Goal: Information Seeking & Learning: Learn about a topic

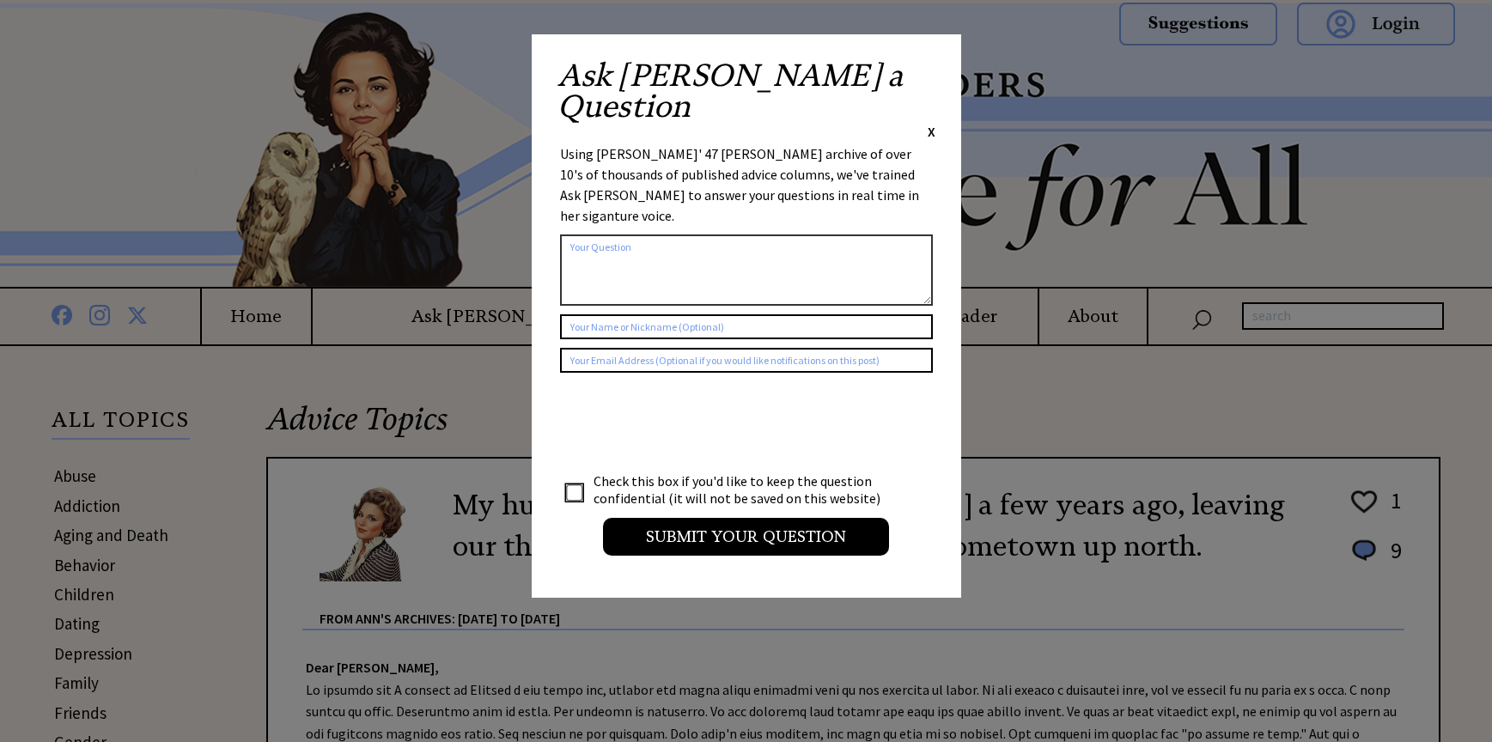
click at [935, 123] on span "X" at bounding box center [932, 131] width 8 height 17
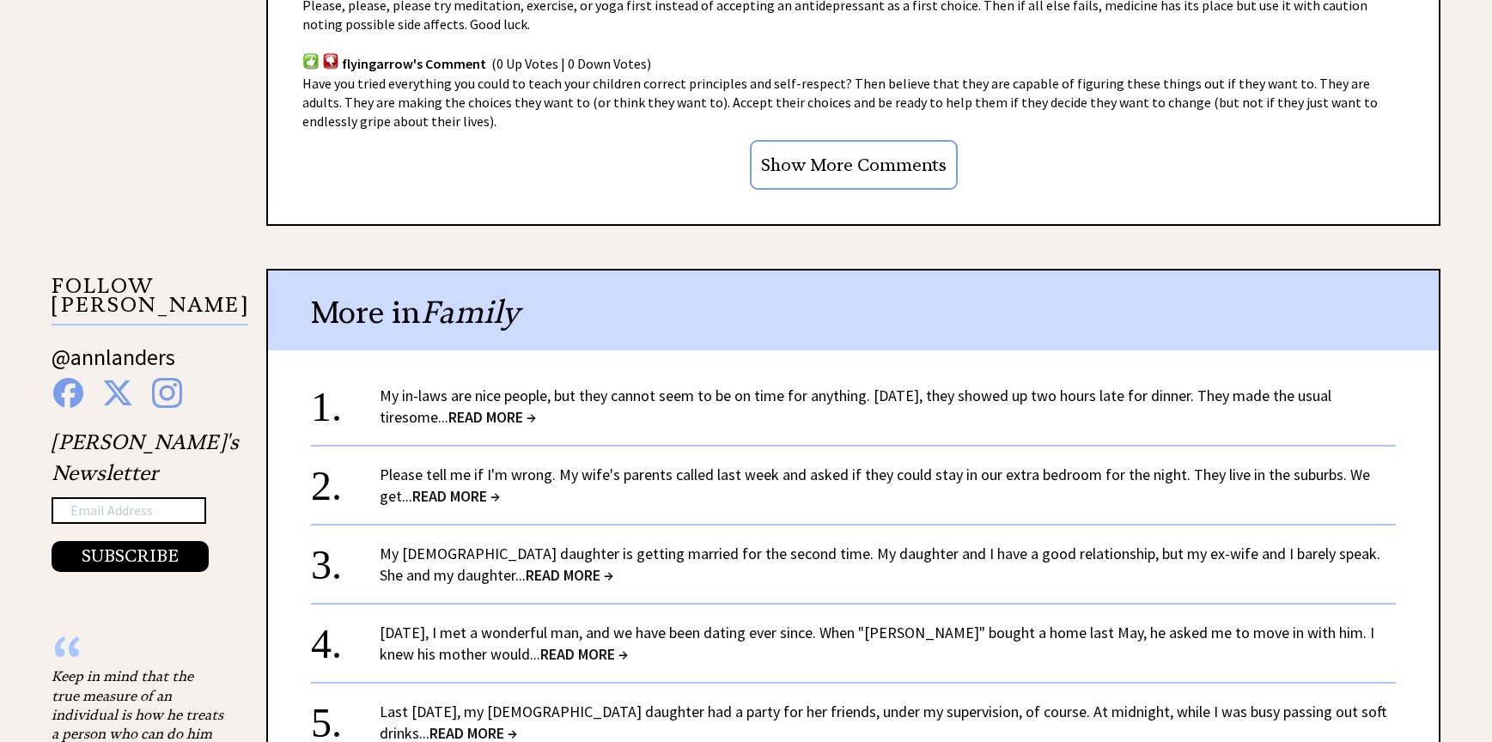
scroll to position [1546, 0]
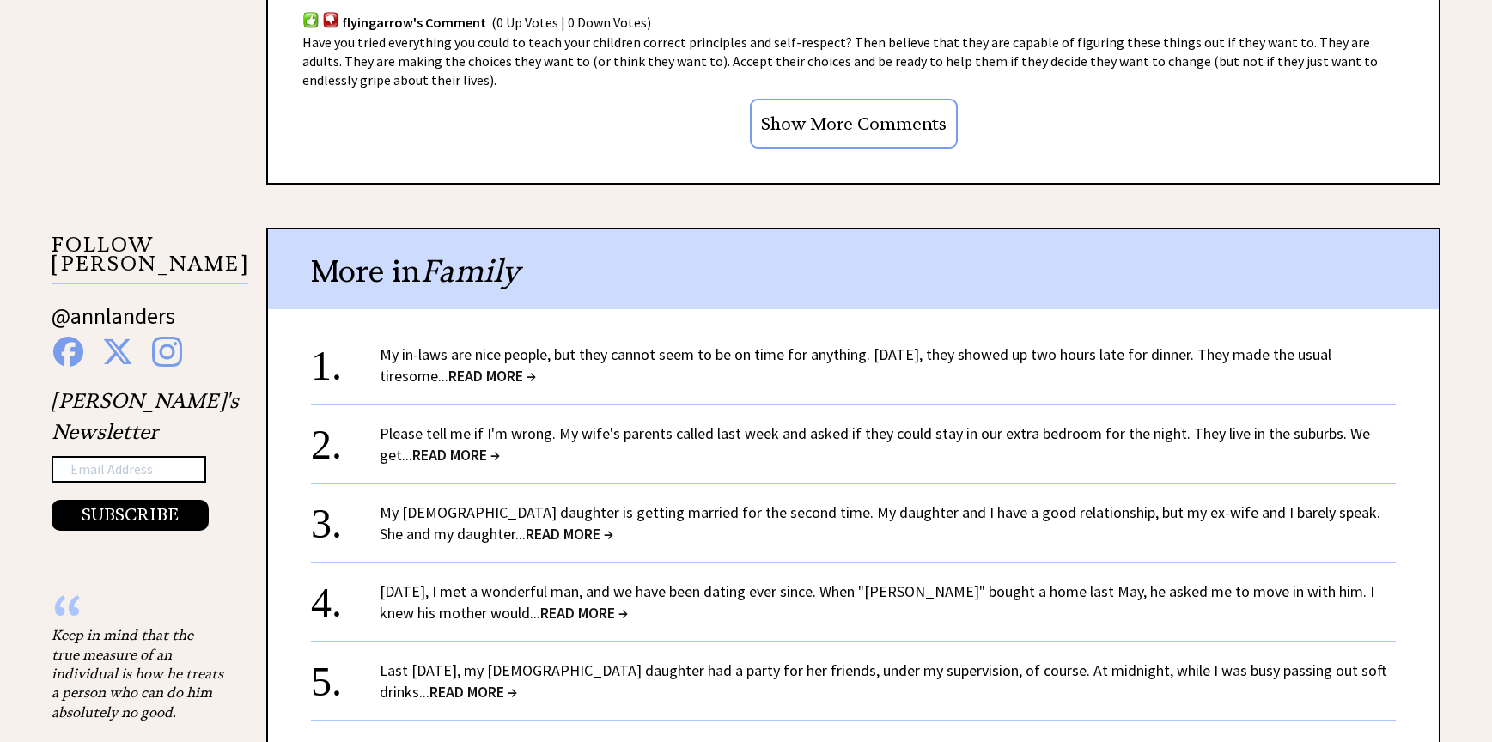
click at [502, 373] on span "READ MORE →" at bounding box center [492, 376] width 88 height 20
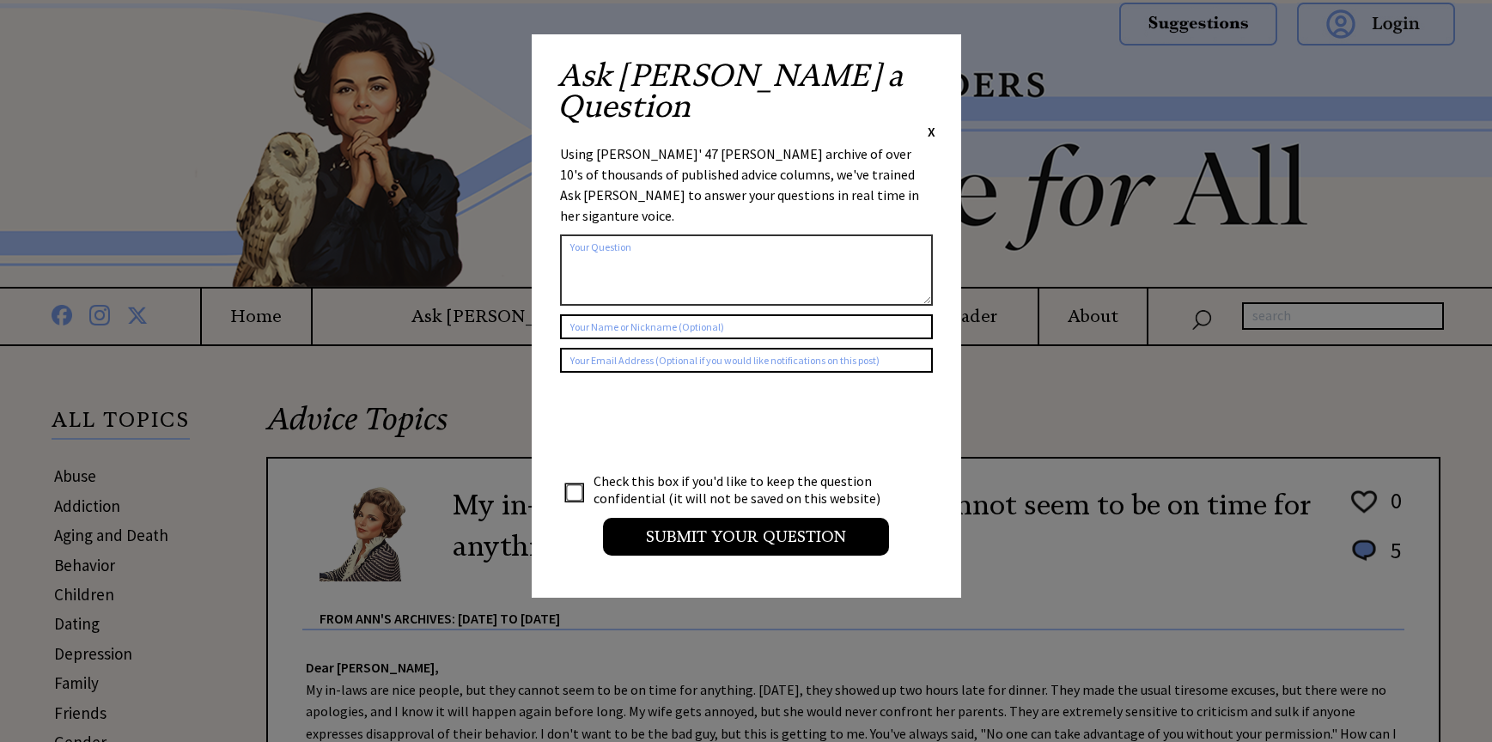
click at [936, 68] on div "Ask [PERSON_NAME] a Question X Using [PERSON_NAME]' 47 [PERSON_NAME] archive of…" at bounding box center [747, 316] width 430 height 564
click at [928, 123] on span "X" at bounding box center [932, 131] width 8 height 17
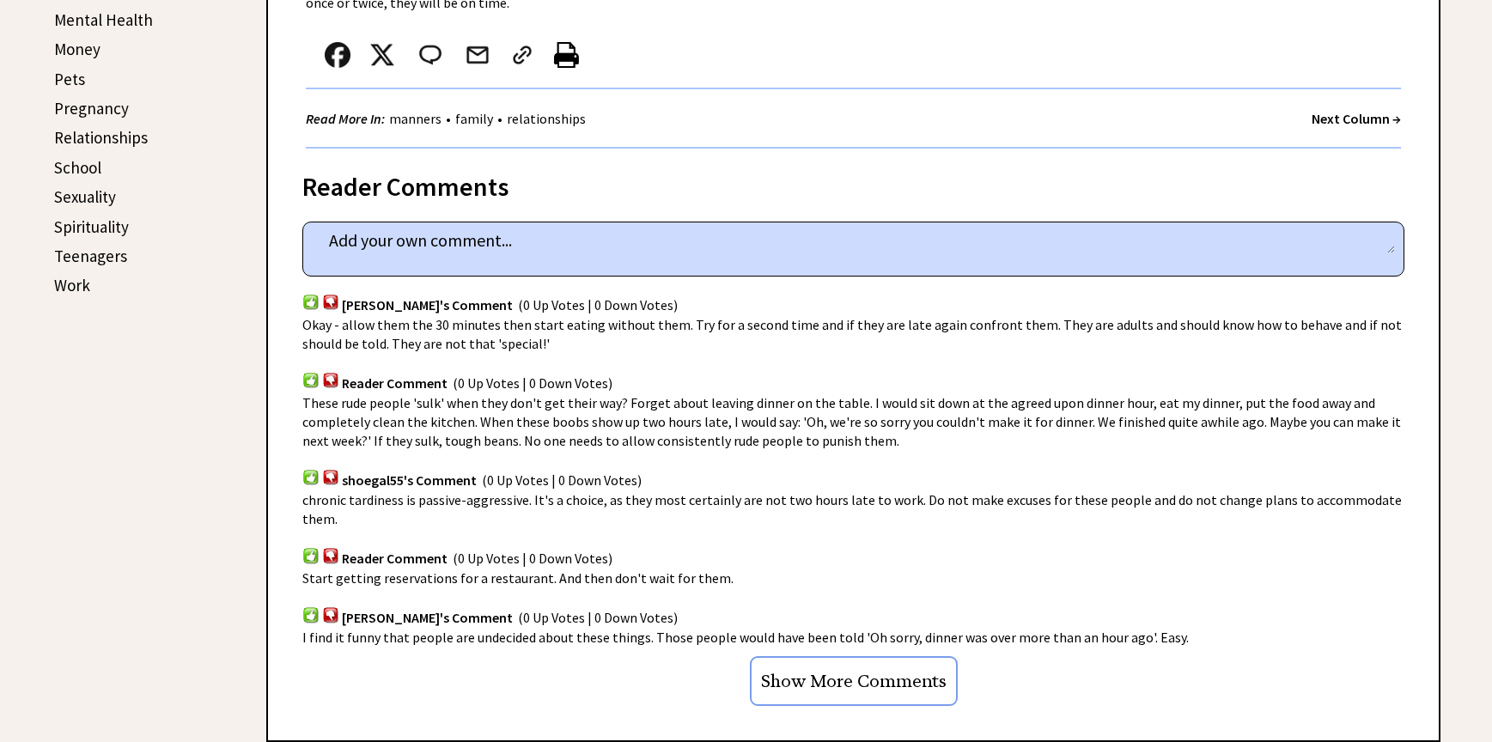
scroll to position [859, 0]
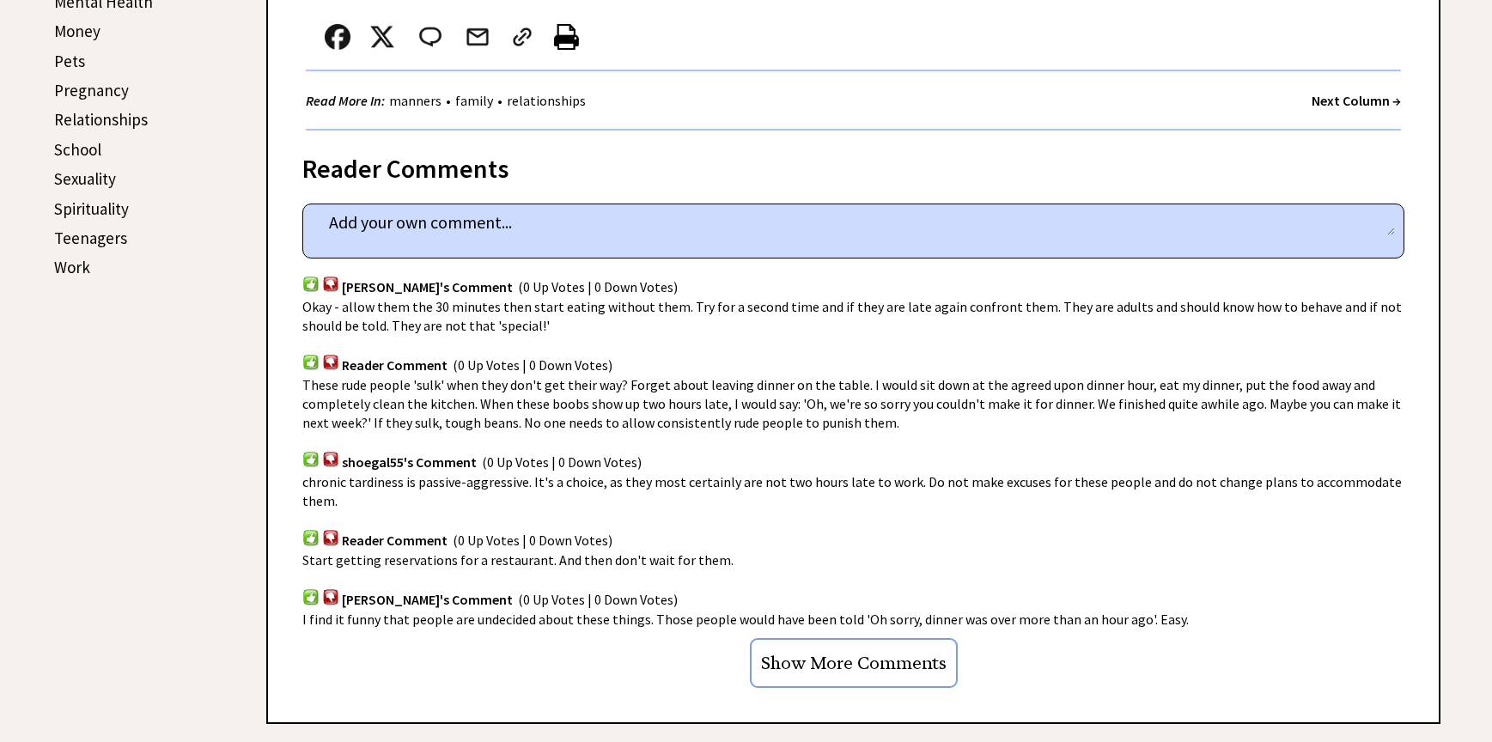
click at [904, 646] on input "Show More Comments" at bounding box center [854, 663] width 208 height 50
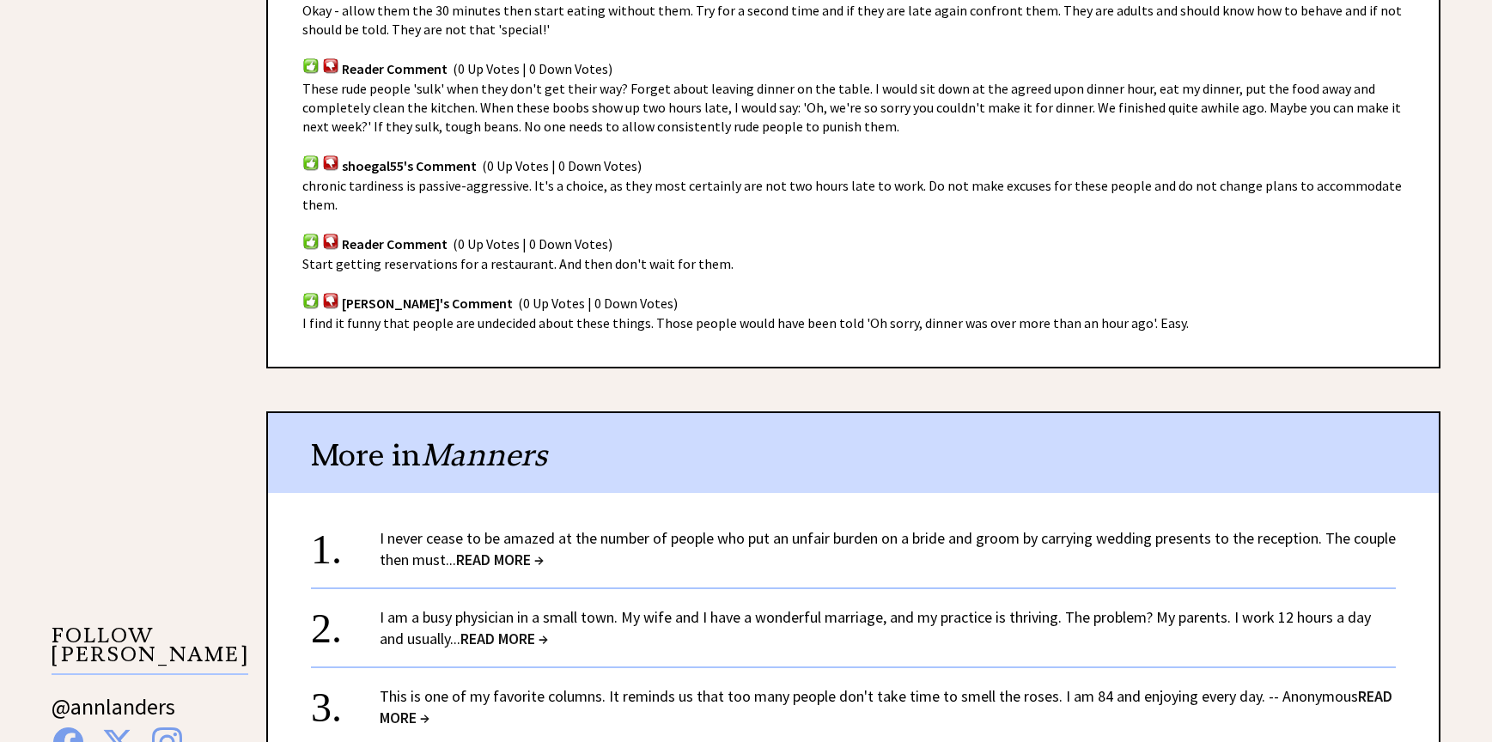
scroll to position [1375, 0]
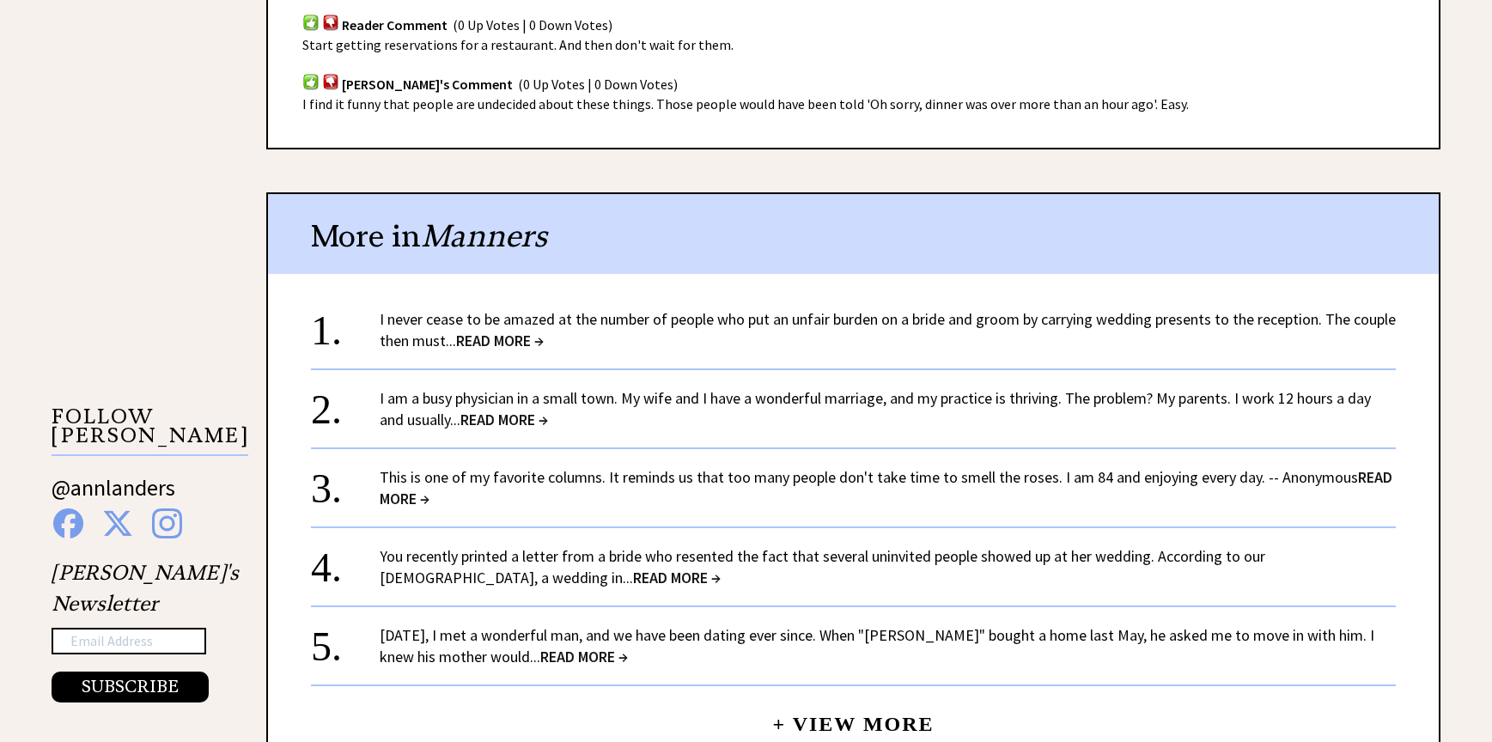
click at [522, 410] on span "READ MORE →" at bounding box center [504, 420] width 88 height 20
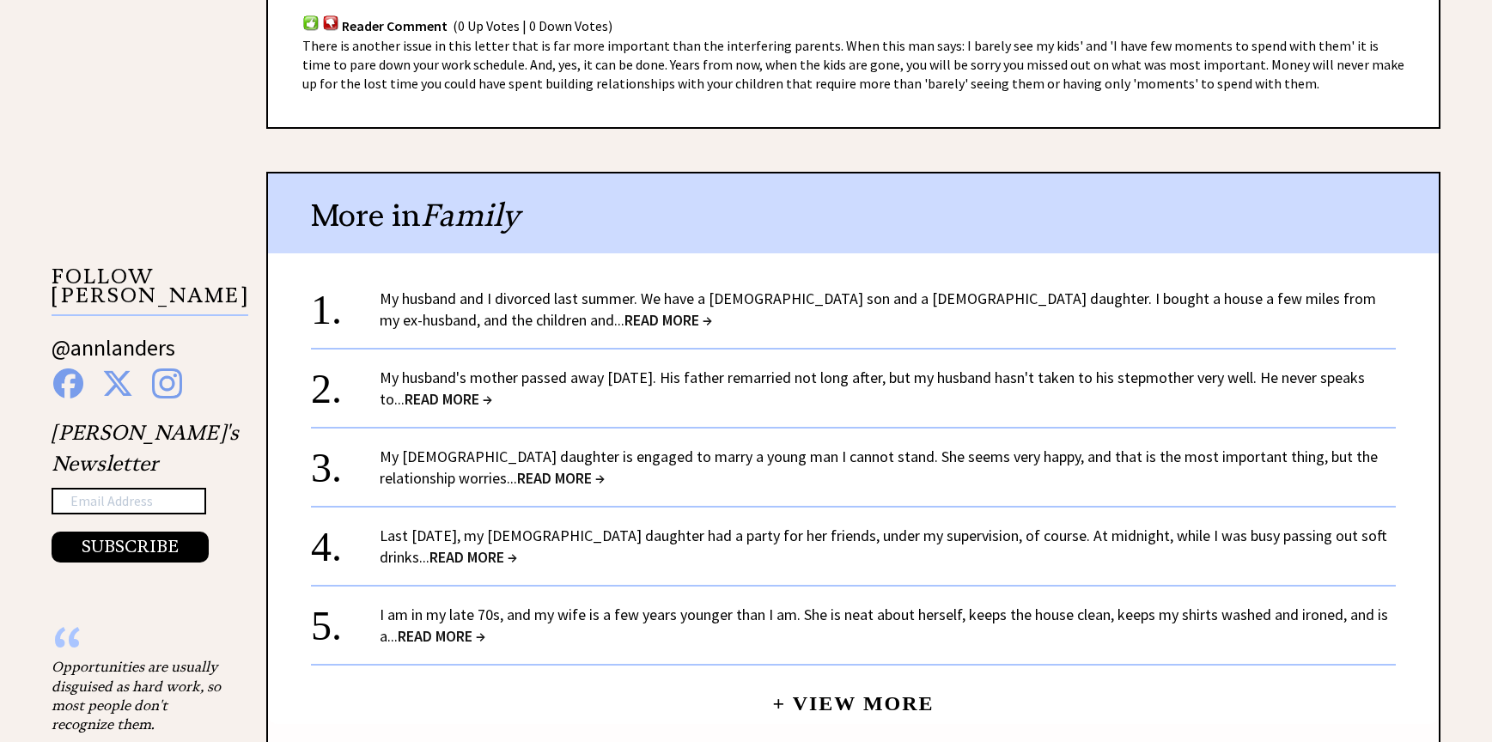
scroll to position [1375, 0]
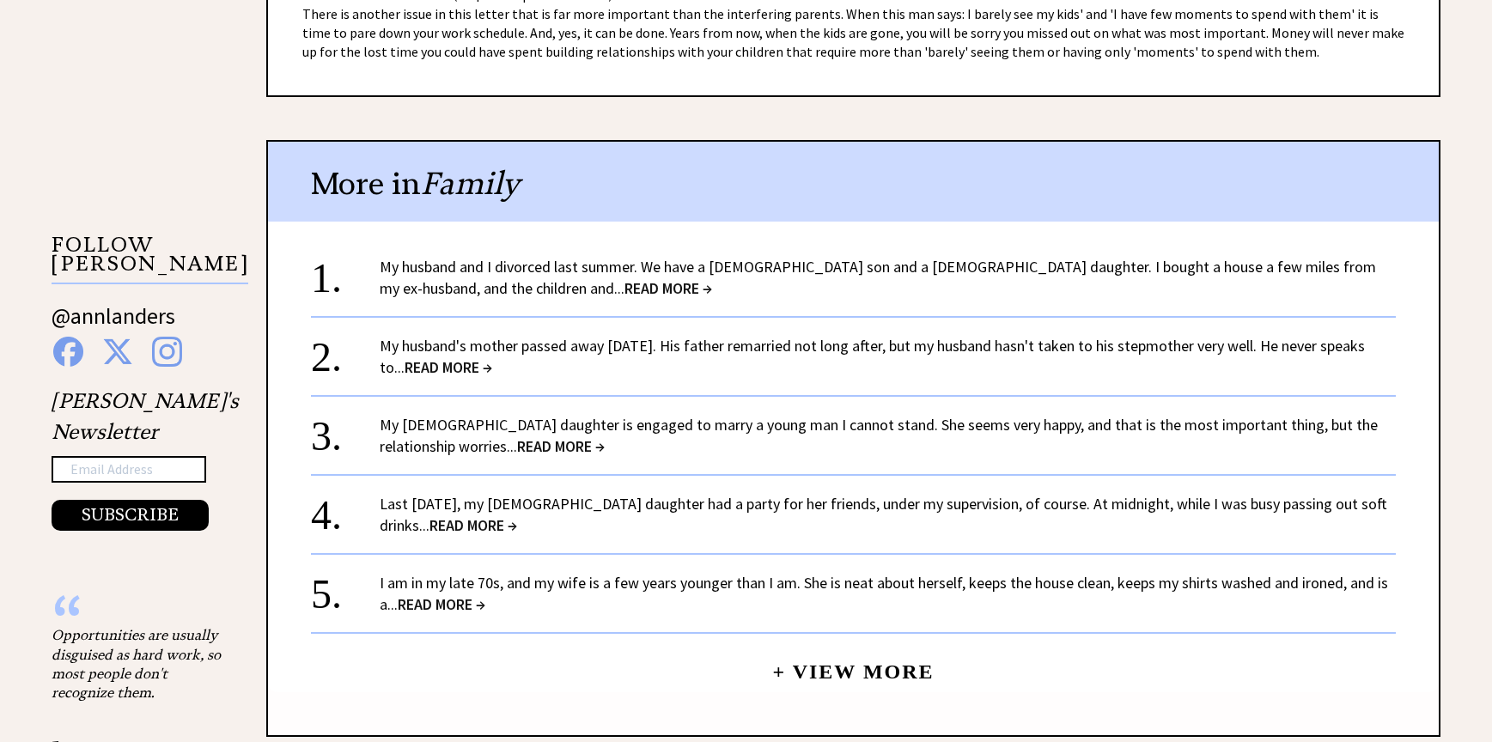
click at [461, 515] on span "READ MORE →" at bounding box center [474, 525] width 88 height 20
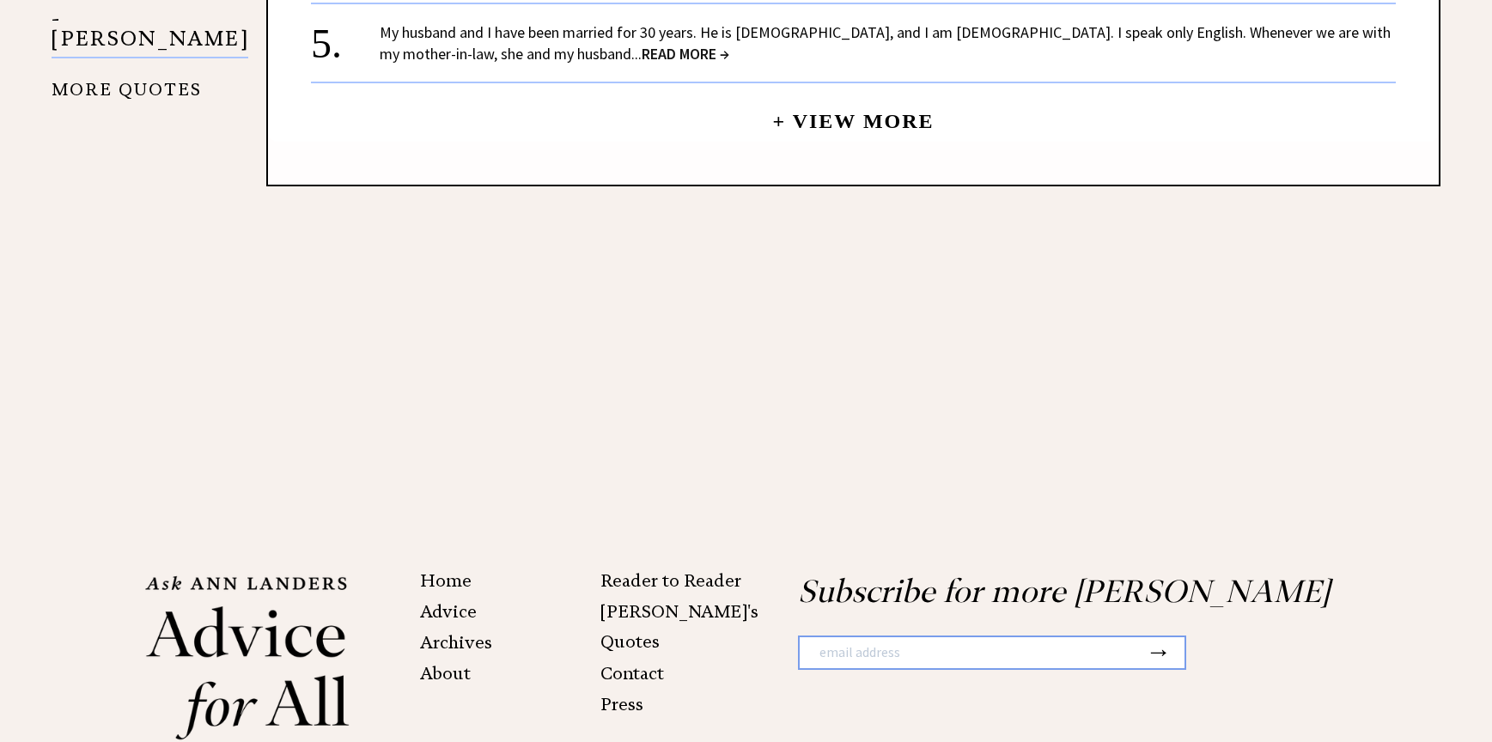
scroll to position [2188, 0]
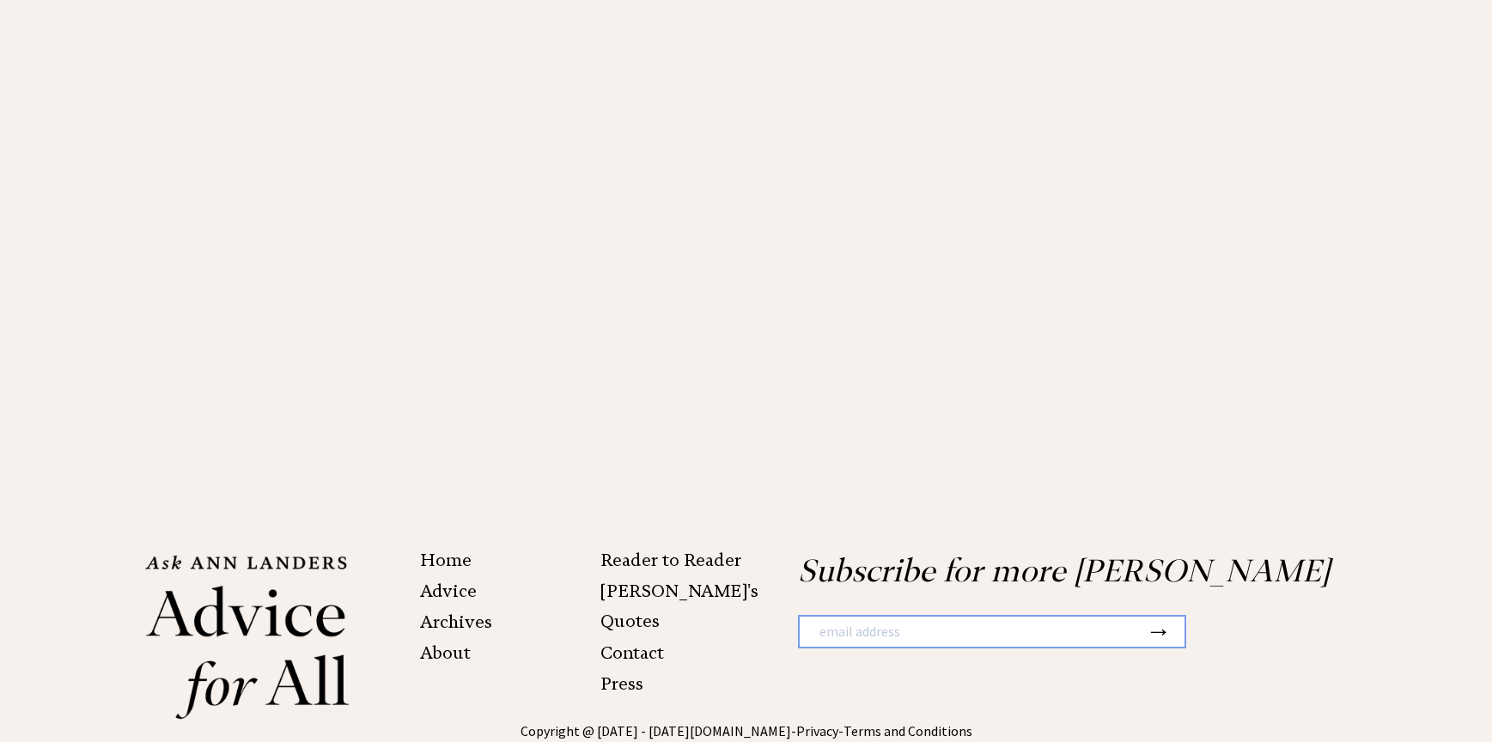
scroll to position [2513, 0]
